Goal: Find contact information: Find contact information

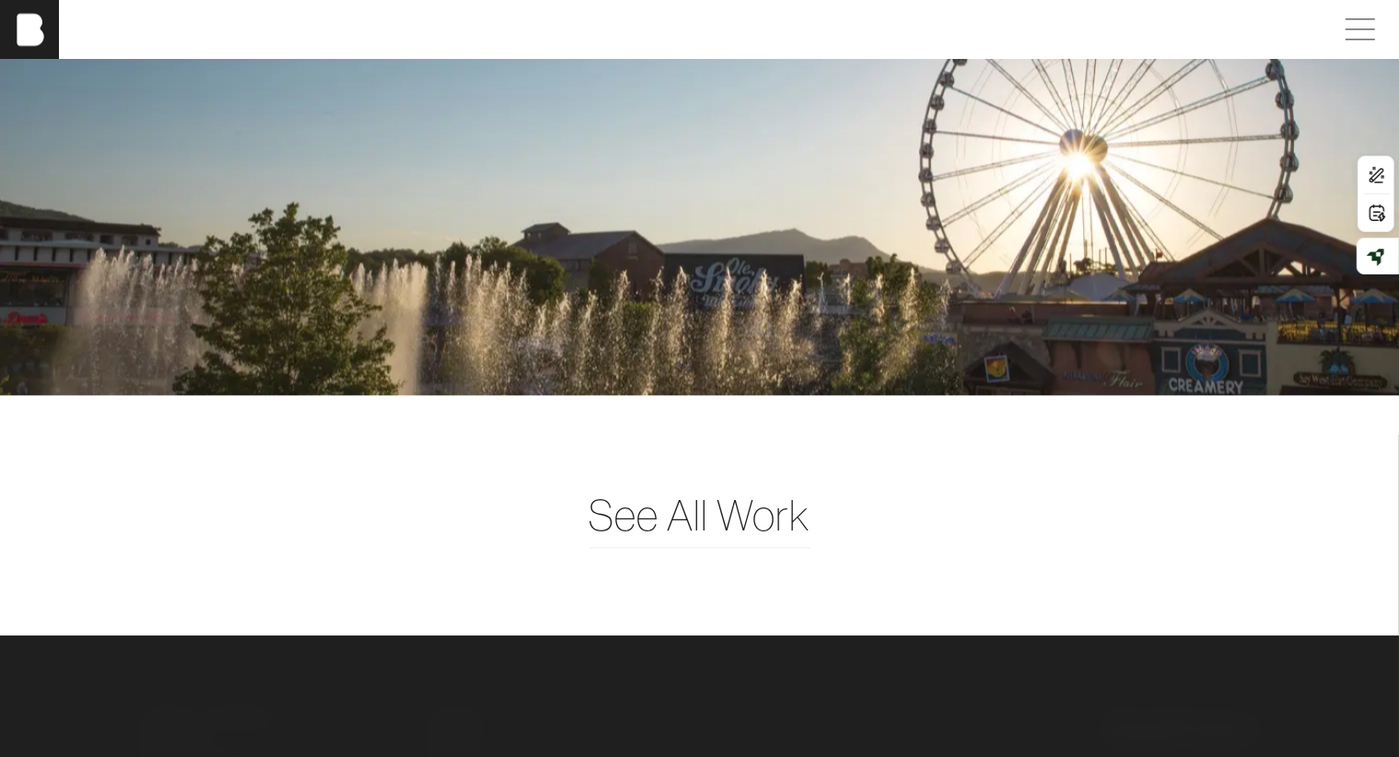
scroll to position [4705, 0]
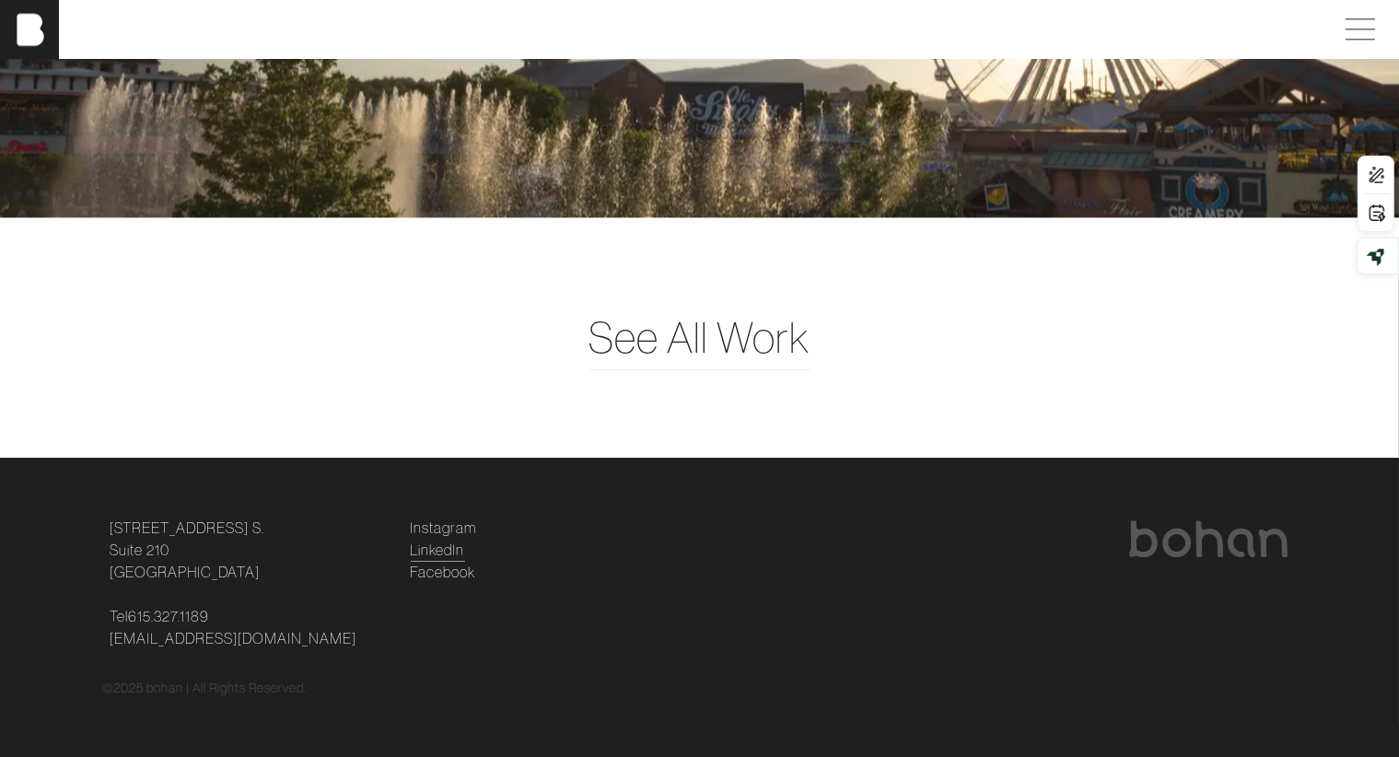
click at [437, 544] on link "LinkedIn" at bounding box center [438, 550] width 54 height 22
click at [424, 545] on link "LinkedIn" at bounding box center [438, 550] width 54 height 22
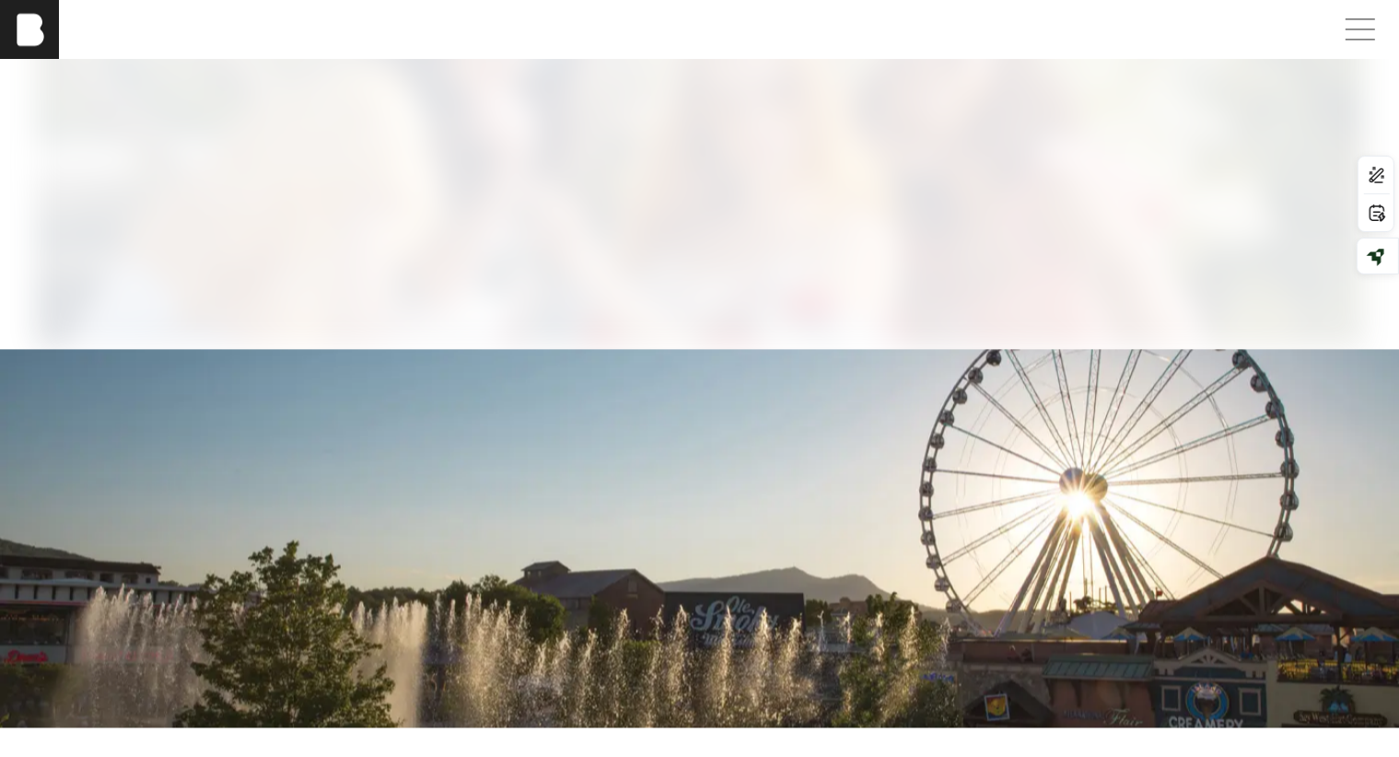
scroll to position [4705, 0]
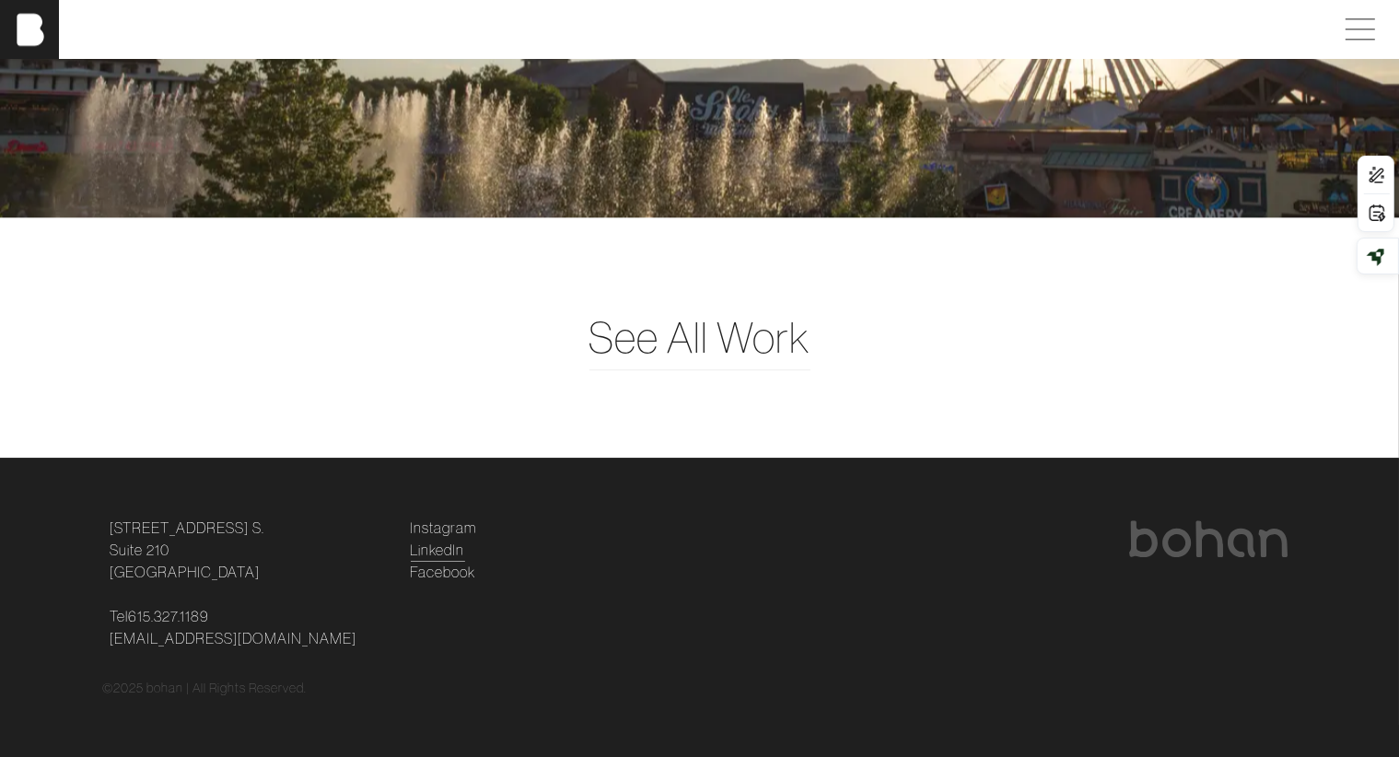
click at [425, 545] on link "LinkedIn" at bounding box center [438, 550] width 54 height 22
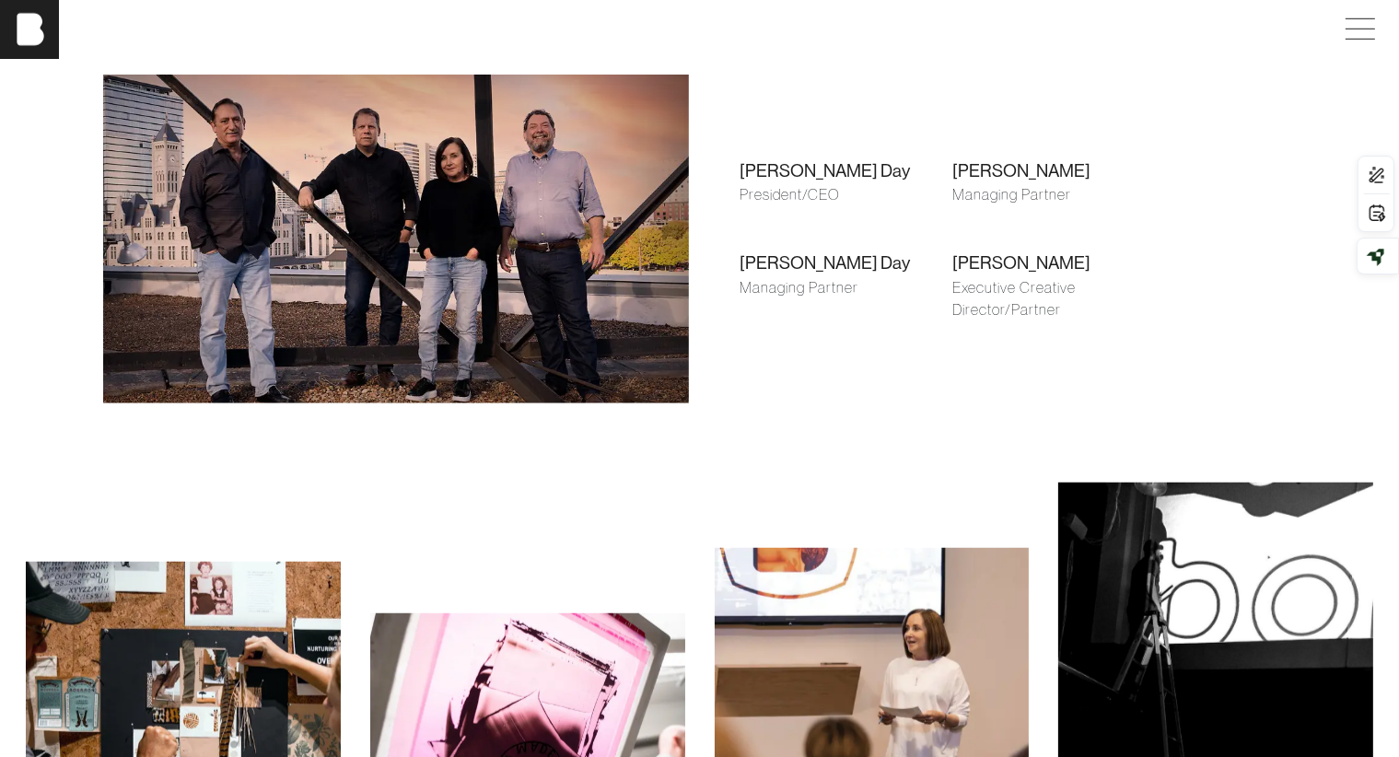
scroll to position [1407, 0]
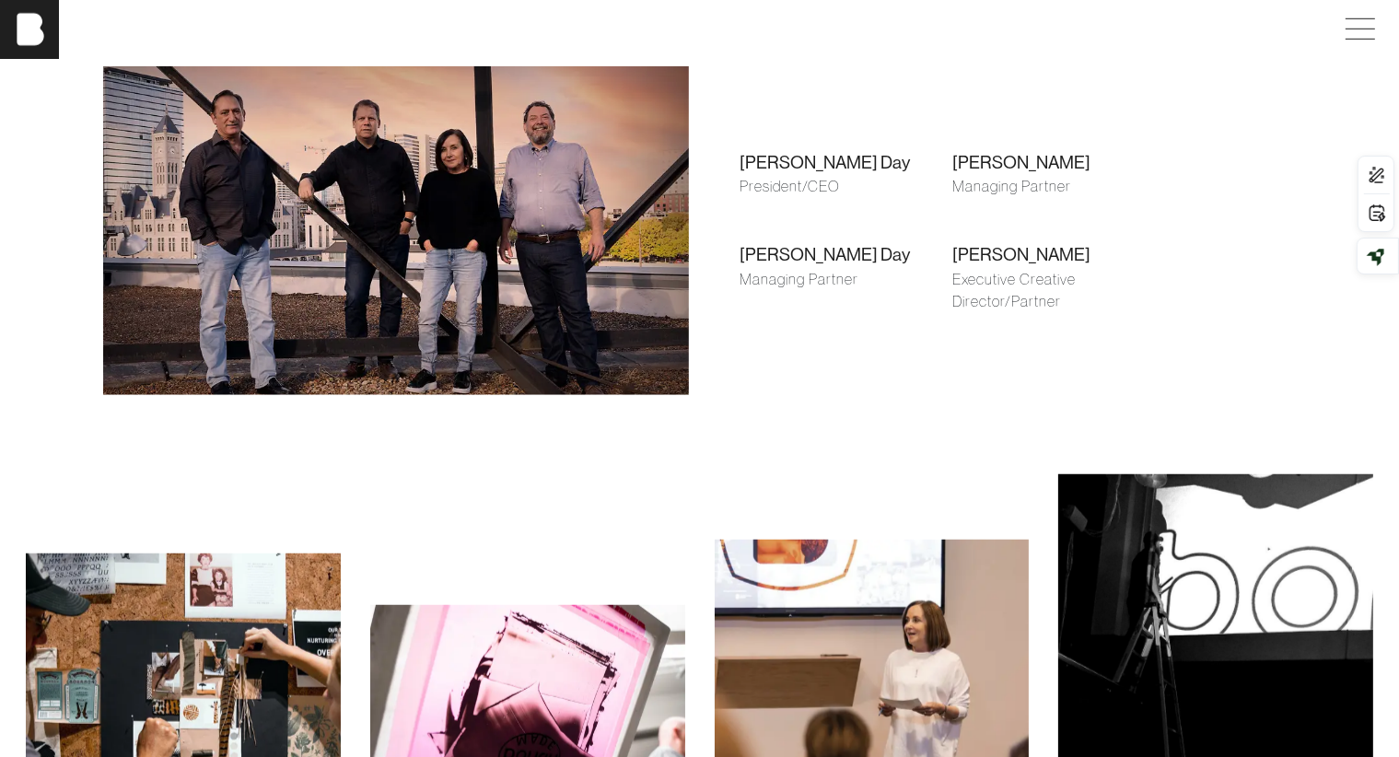
click at [1006, 191] on div "Managing Partner" at bounding box center [1059, 186] width 213 height 22
click at [998, 162] on div "Brian Gilpatrick" at bounding box center [1059, 162] width 213 height 27
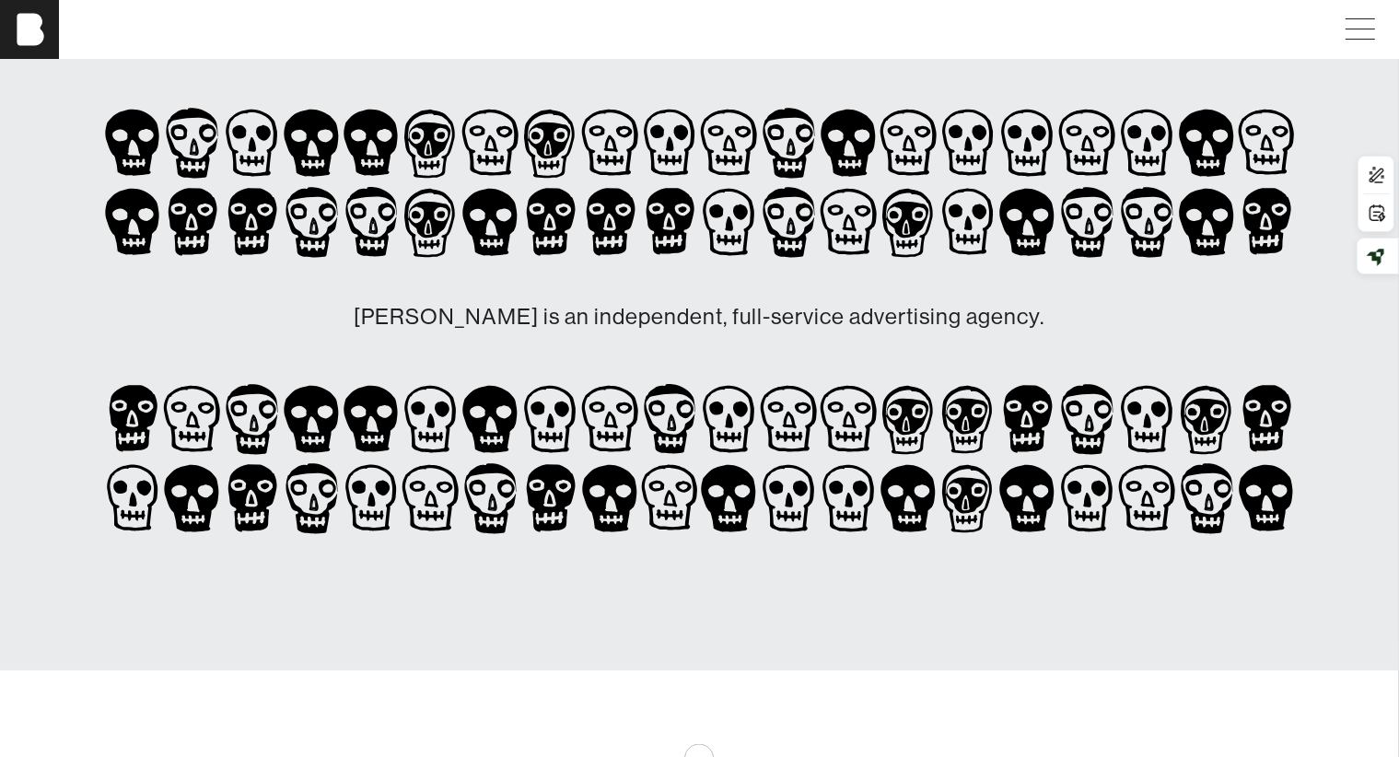
scroll to position [0, 0]
